Goal: Check status: Check status

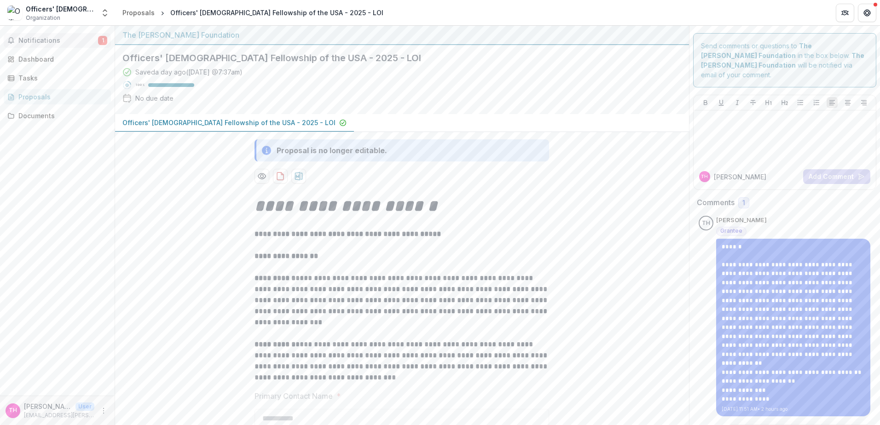
click at [54, 46] on button "Notifications 1" at bounding box center [57, 40] width 107 height 15
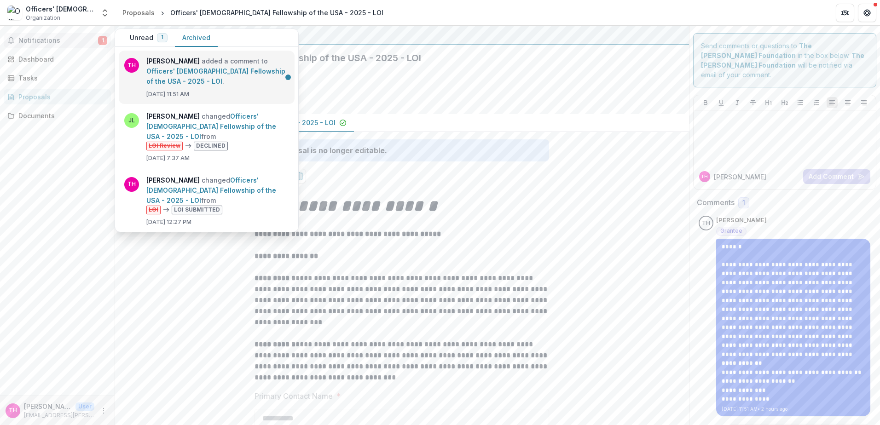
click at [221, 82] on link "Officers' [DEMOGRAPHIC_DATA] Fellowship of the USA - 2025 - LOI" at bounding box center [215, 76] width 139 height 18
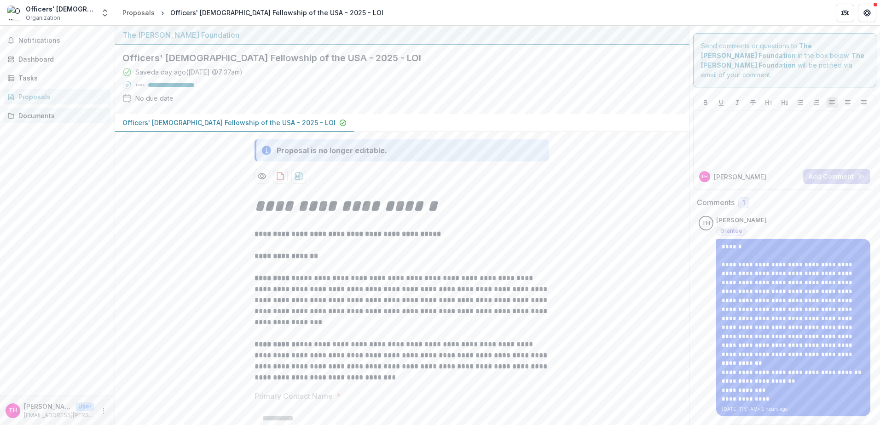
click at [30, 115] on div "Documents" at bounding box center [60, 116] width 85 height 10
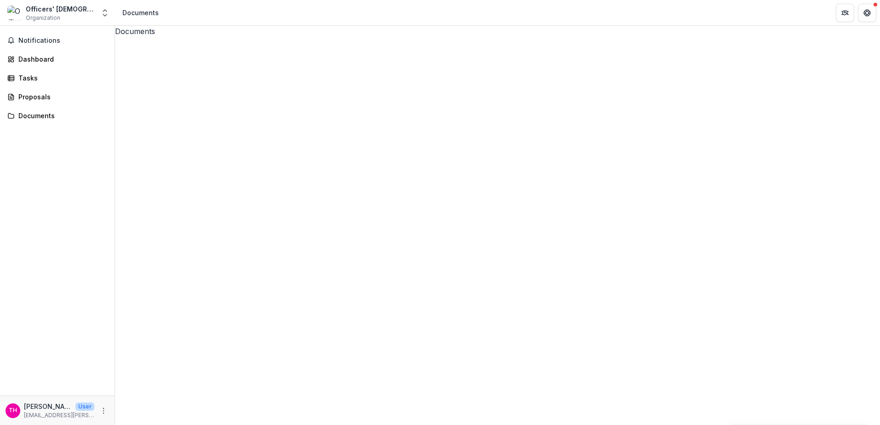
click at [127, 63] on icon at bounding box center [497, 419] width 765 height 765
click at [46, 90] on link "Proposals" at bounding box center [57, 96] width 107 height 15
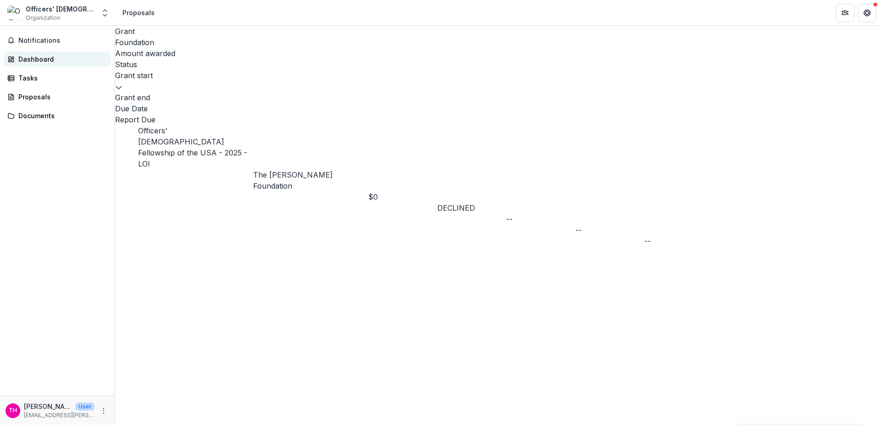
click at [65, 55] on div "Dashboard" at bounding box center [60, 59] width 85 height 10
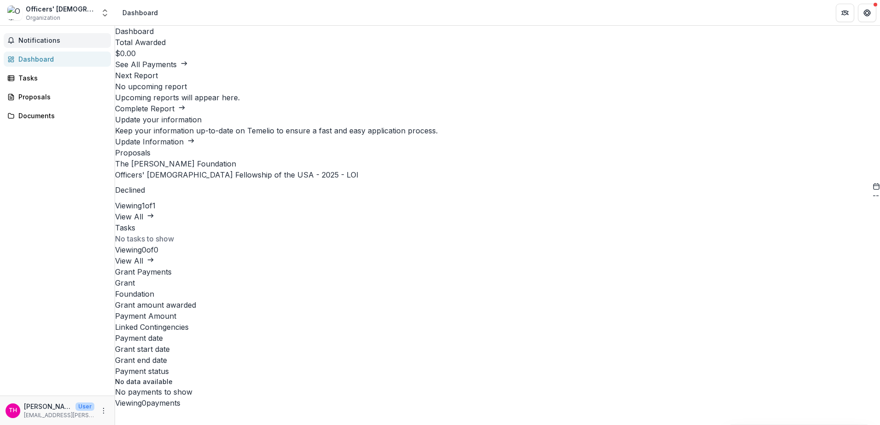
click at [70, 43] on span "Notifications" at bounding box center [62, 41] width 89 height 8
